Goal: Task Accomplishment & Management: Manage account settings

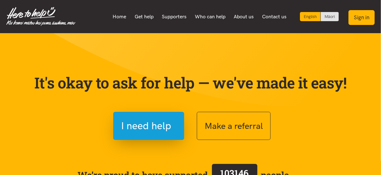
click at [362, 18] on button "Sign in" at bounding box center [362, 17] width 26 height 15
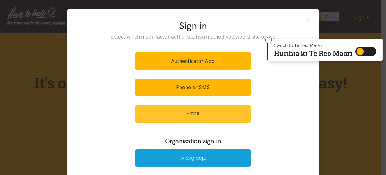
click at [177, 109] on link "Email" at bounding box center [193, 113] width 116 height 17
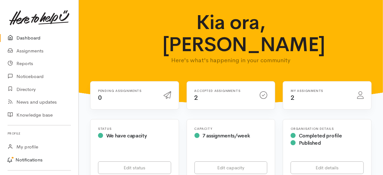
click at [33, 161] on link "Notifications" at bounding box center [38, 159] width 80 height 13
click at [322, 89] on div "My assignments 2" at bounding box center [320, 95] width 67 height 13
click at [233, 89] on div "Accepted assignments 2" at bounding box center [224, 95] width 66 height 13
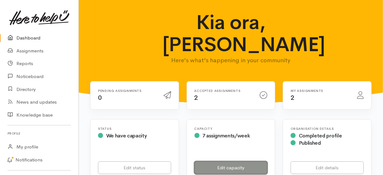
click at [228, 161] on link "Edit capacity" at bounding box center [231, 167] width 73 height 13
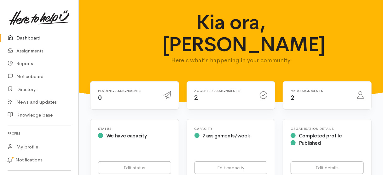
click at [338, 89] on div "My assignments 2" at bounding box center [320, 95] width 67 height 13
click at [358, 91] on icon at bounding box center [361, 95] width 7 height 8
click at [265, 91] on icon at bounding box center [264, 95] width 8 height 8
click at [221, 89] on h6 "Accepted assignments" at bounding box center [224, 90] width 58 height 3
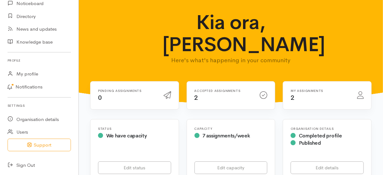
click at [222, 89] on h6 "Accepted assignments" at bounding box center [224, 90] width 58 height 3
click at [316, 89] on div "My assignments 2" at bounding box center [320, 95] width 67 height 13
click at [333, 89] on div "My assignments 2" at bounding box center [320, 95] width 67 height 13
click at [27, 85] on link "Notifications" at bounding box center [38, 86] width 80 height 13
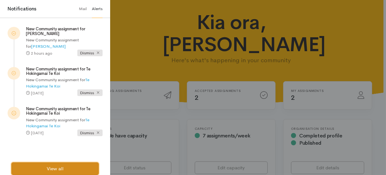
click at [39, 164] on link "View all" at bounding box center [54, 168] width 87 height 13
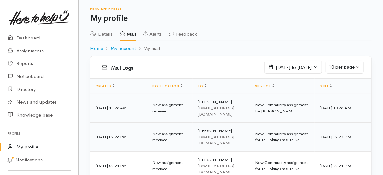
click at [223, 101] on td "Angela McKee tk.disc@xtra.co.nz" at bounding box center [221, 107] width 57 height 29
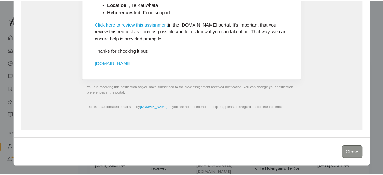
scroll to position [147, 0]
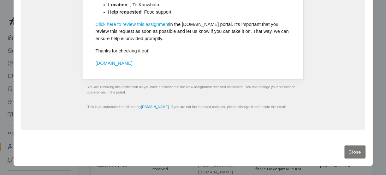
click at [357, 151] on button "Close" at bounding box center [355, 151] width 21 height 13
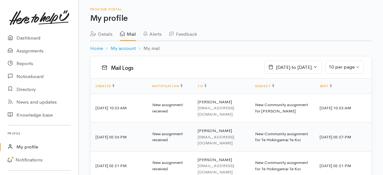
click at [191, 34] on link "Feedback" at bounding box center [183, 32] width 28 height 18
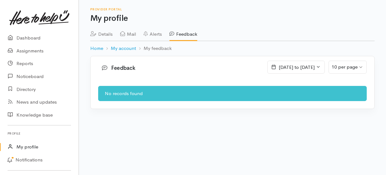
click at [155, 38] on link "Alerts" at bounding box center [153, 32] width 18 height 18
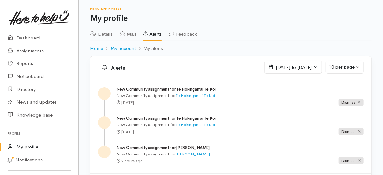
click at [130, 36] on link "Mail" at bounding box center [128, 32] width 16 height 18
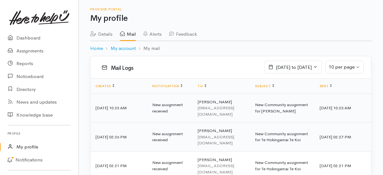
click at [154, 105] on td "New assignment received" at bounding box center [169, 107] width 45 height 29
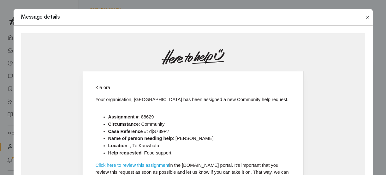
click at [367, 17] on button "Close" at bounding box center [368, 18] width 10 height 8
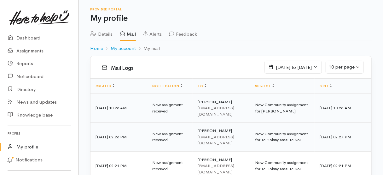
click at [292, 102] on td "New Community assignment for [PERSON_NAME]" at bounding box center [282, 107] width 65 height 29
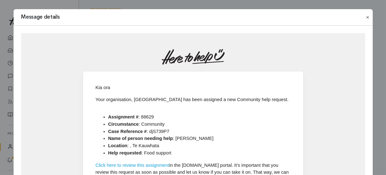
drag, startPoint x: 368, startPoint y: 18, endPoint x: 364, endPoint y: 19, distance: 4.5
click at [369, 18] on button "Close" at bounding box center [368, 18] width 10 height 8
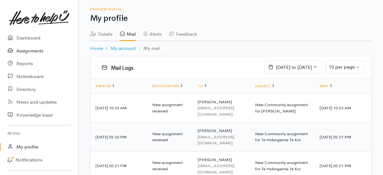
click at [40, 49] on link "Assignments" at bounding box center [39, 50] width 79 height 13
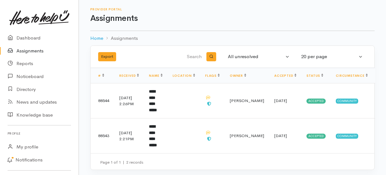
click at [319, 74] on th "Status" at bounding box center [315, 75] width 29 height 15
click at [316, 74] on link "Status" at bounding box center [314, 76] width 17 height 4
click at [311, 74] on link "Status" at bounding box center [316, 76] width 20 height 4
click at [319, 75] on link "Status" at bounding box center [316, 76] width 20 height 4
click at [308, 100] on td "Accepted" at bounding box center [316, 101] width 30 height 35
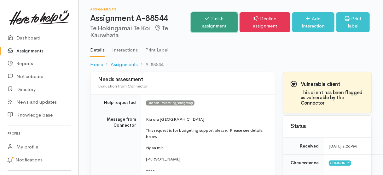
click at [206, 24] on link "Finish assignment" at bounding box center [214, 22] width 47 height 20
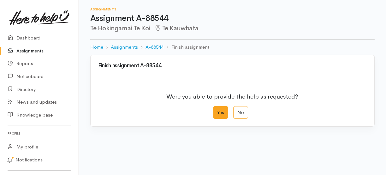
click at [220, 113] on label "Yes" at bounding box center [220, 112] width 15 height 13
click at [217, 110] on input "Yes" at bounding box center [215, 108] width 4 height 4
radio input "true"
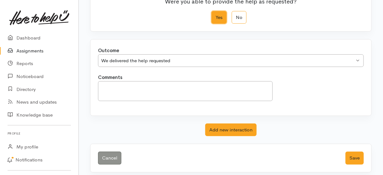
scroll to position [98, 0]
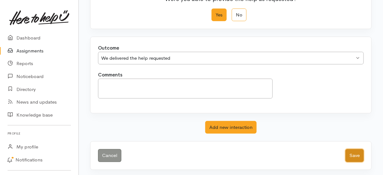
click at [355, 152] on button "Save" at bounding box center [355, 155] width 18 height 13
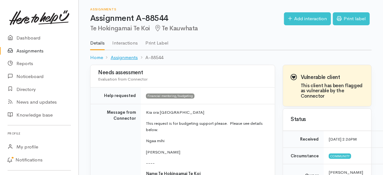
click at [126, 59] on link "Assignments" at bounding box center [124, 57] width 27 height 7
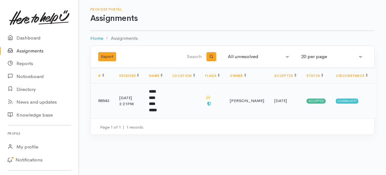
click at [311, 98] on span "Accepted" at bounding box center [315, 100] width 19 height 5
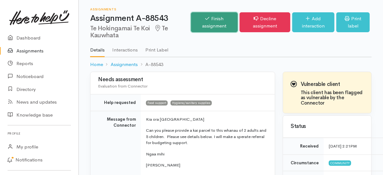
click at [216, 21] on link "Finish assignment" at bounding box center [214, 22] width 47 height 20
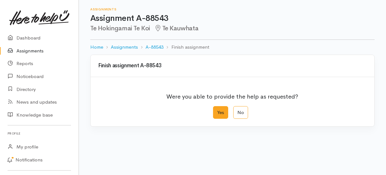
click at [225, 113] on label "Yes" at bounding box center [220, 112] width 15 height 13
click at [217, 110] on input "Yes" at bounding box center [215, 108] width 4 height 4
radio input "true"
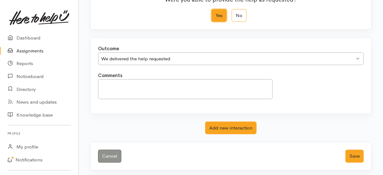
scroll to position [98, 0]
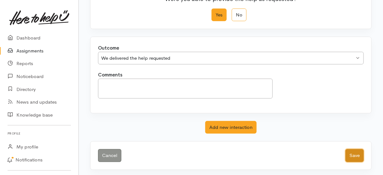
click at [353, 155] on button "Save" at bounding box center [355, 155] width 18 height 13
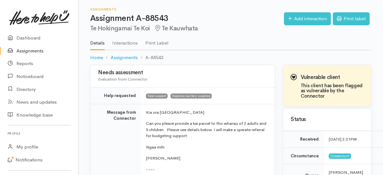
click at [33, 51] on link "Assignments" at bounding box center [39, 50] width 79 height 13
